Goal: Information Seeking & Learning: Learn about a topic

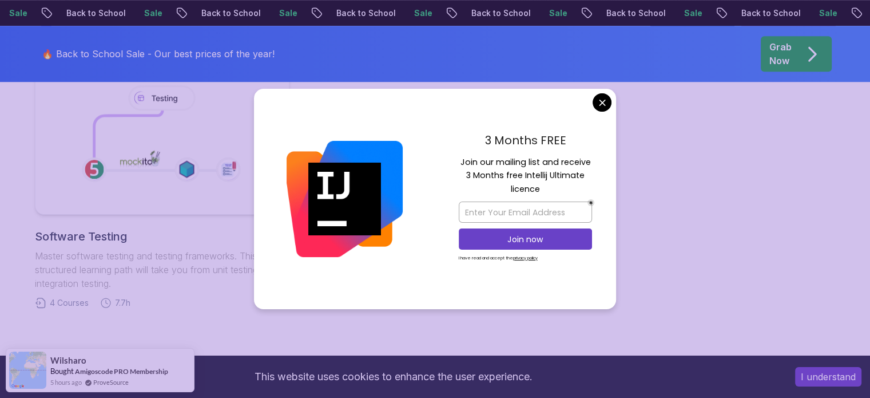
scroll to position [862, 0]
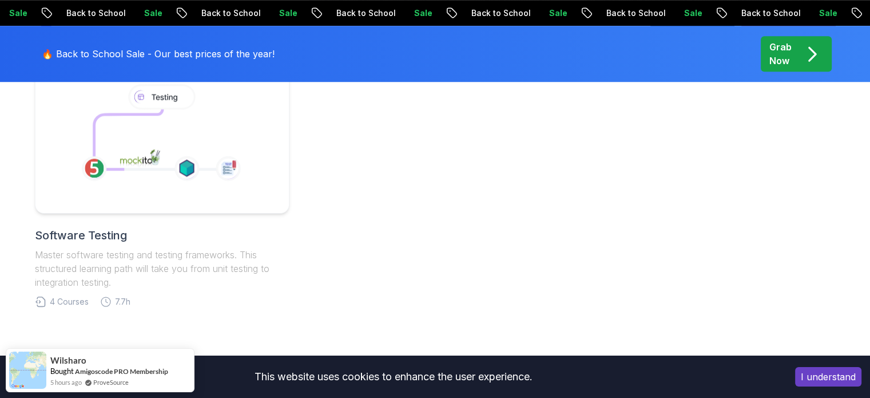
click at [606, 98] on body "Sale Back to School Sale Back to School Sale Back to School Sale Back to School…" at bounding box center [435, 29] width 870 height 1782
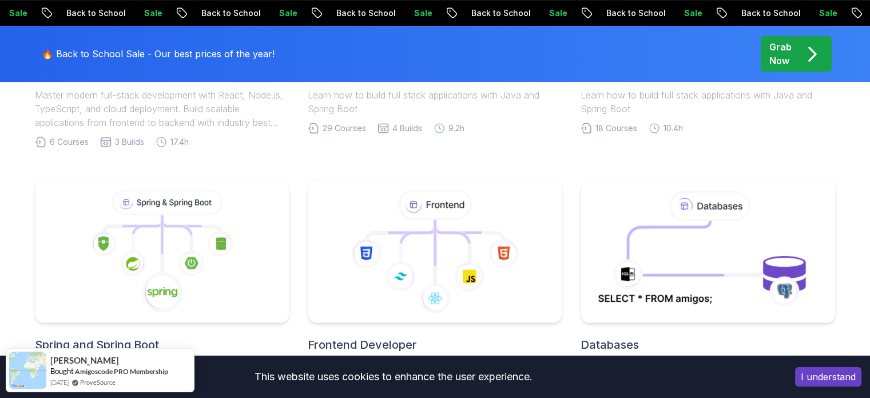
scroll to position [0, 0]
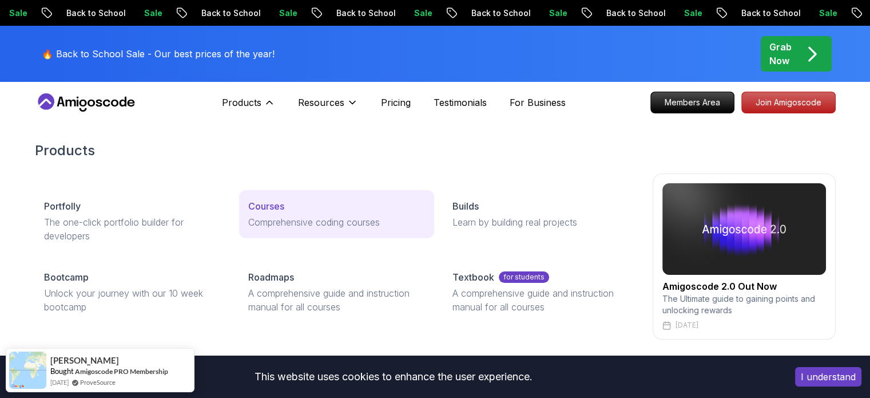
click at [296, 215] on link "Courses Comprehensive coding courses" at bounding box center [336, 214] width 195 height 48
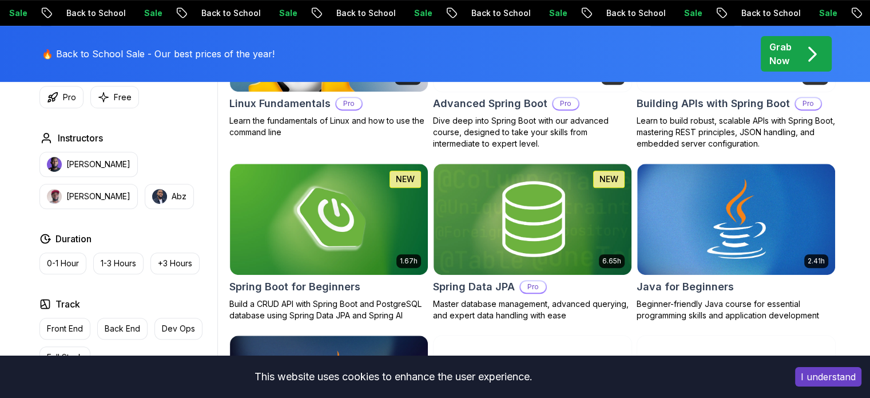
scroll to position [462, 0]
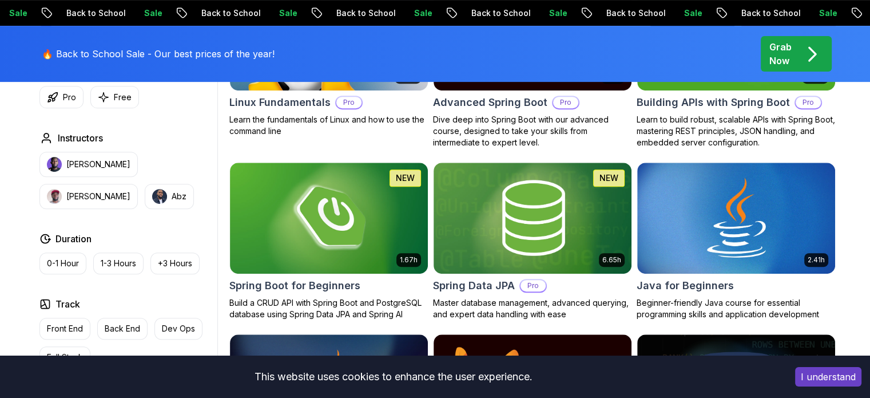
click at [296, 215] on img at bounding box center [329, 218] width 198 height 111
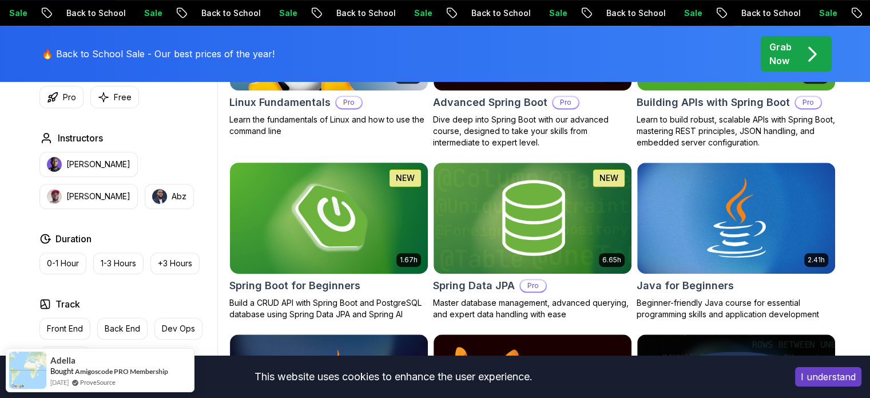
click at [328, 267] on img at bounding box center [329, 218] width 208 height 116
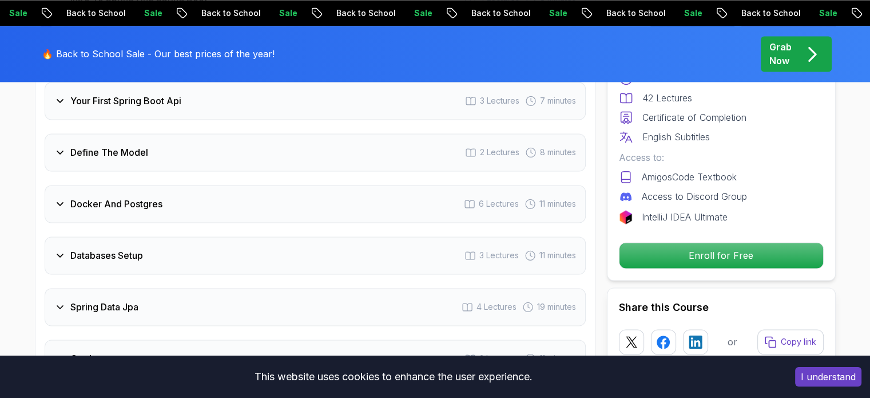
scroll to position [1726, 0]
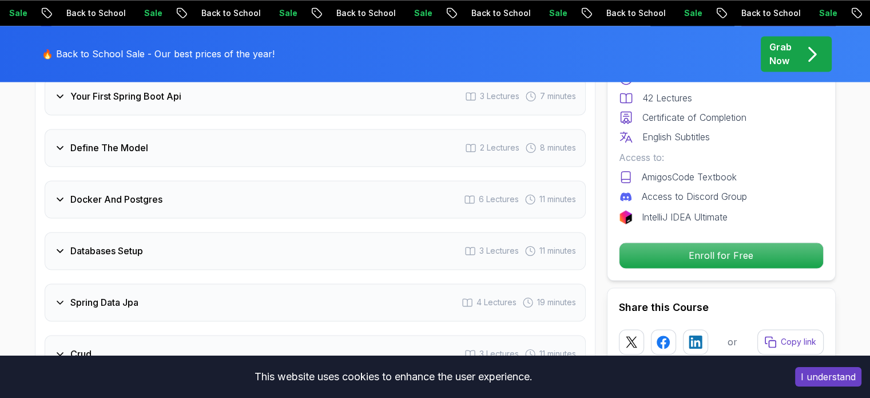
click at [129, 192] on h3 "Docker And Postgres" at bounding box center [116, 199] width 92 height 14
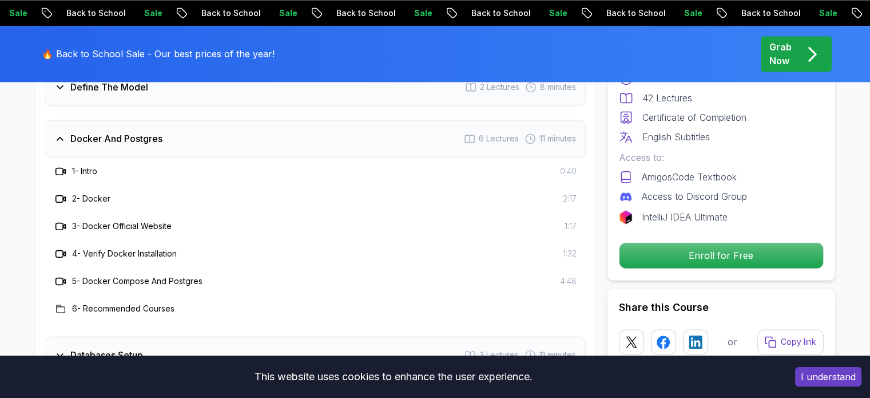
scroll to position [1731, 0]
